Goal: Task Accomplishment & Management: Use online tool/utility

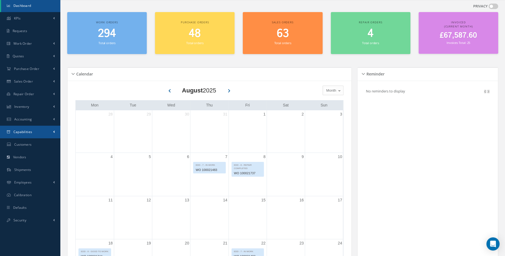
scroll to position [25, 0]
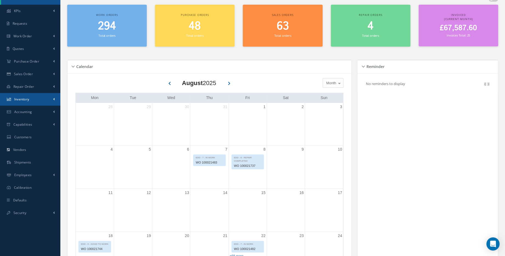
click at [33, 98] on link "Inventory" at bounding box center [30, 99] width 60 height 13
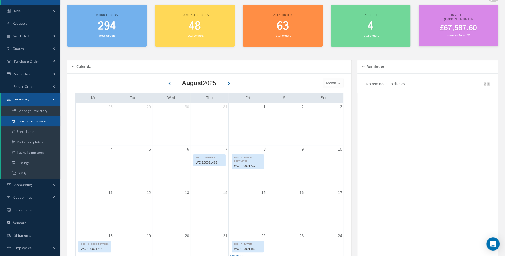
click at [41, 122] on link "Inventory Browser" at bounding box center [30, 121] width 59 height 10
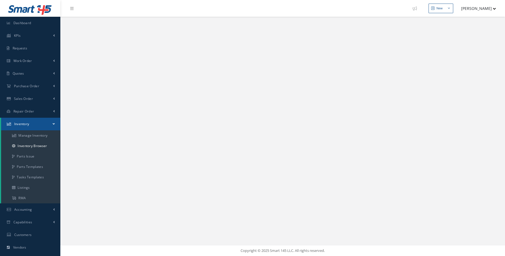
select select "25"
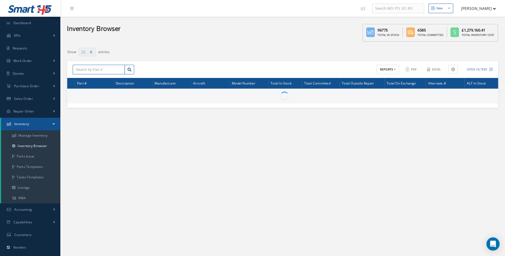
click at [97, 69] on input "text" at bounding box center [99, 70] width 52 height 10
paste input "3050LR001-305"
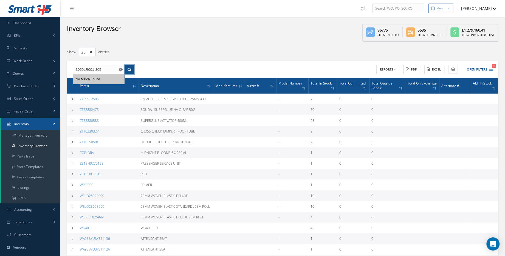
click at [129, 69] on icon at bounding box center [129, 70] width 4 height 4
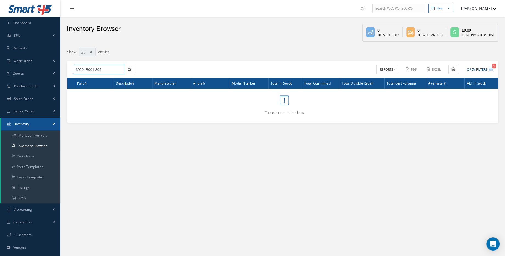
click at [113, 70] on input "3050LR001-305" at bounding box center [99, 70] width 52 height 10
click at [112, 69] on input "3050LR001-305" at bounding box center [99, 70] width 52 height 10
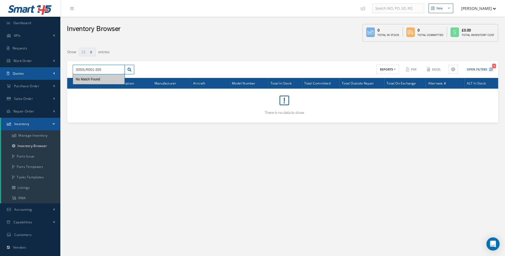
drag, startPoint x: 112, startPoint y: 69, endPoint x: 30, endPoint y: 68, distance: 82.0
click at [30, 68] on div "Smart 145 Dashboard KPIs Work Order Accounting Requests Work Order Work Order P…" at bounding box center [252, 158] width 505 height 317
paste input "7"
type input "3050LR001-307"
click at [127, 65] on link at bounding box center [129, 70] width 10 height 10
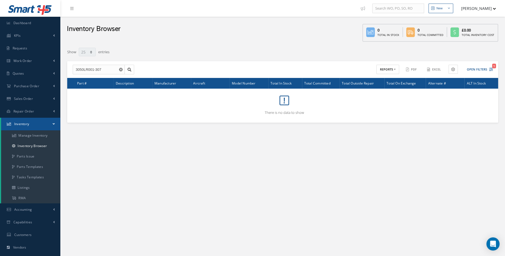
click at [122, 69] on use "Reset" at bounding box center [121, 70] width 4 height 4
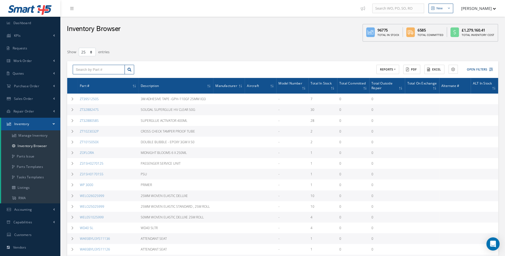
paste input "401U3500-517"
type input "401U3500-517"
click at [132, 71] on link at bounding box center [129, 70] width 10 height 10
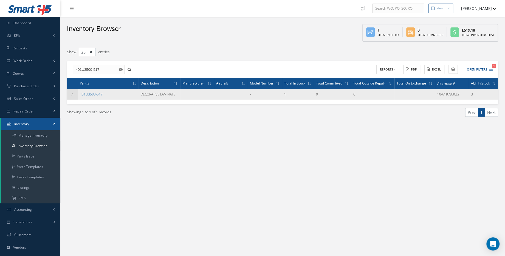
click at [69, 93] on td at bounding box center [72, 94] width 10 height 11
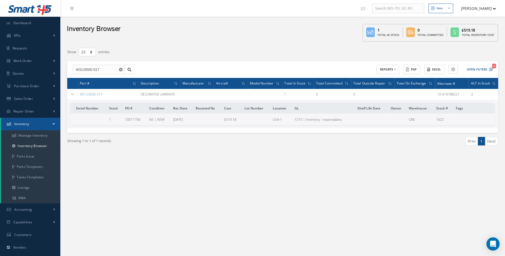
click at [122, 68] on use "Reset" at bounding box center [121, 70] width 4 height 4
